Goal: Information Seeking & Learning: Compare options

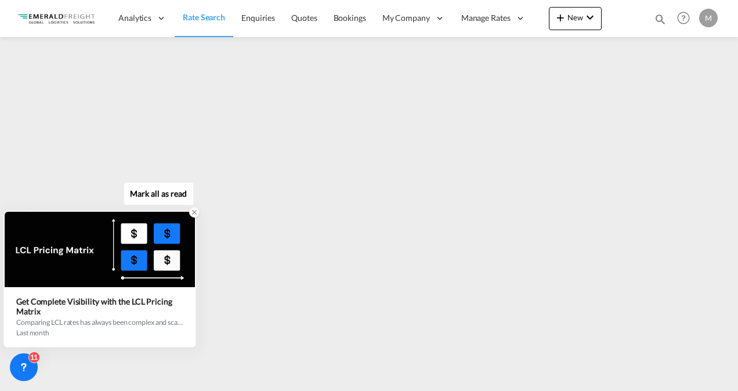
click at [198, 212] on icon at bounding box center [194, 212] width 8 height 8
